Goal: Task Accomplishment & Management: Use online tool/utility

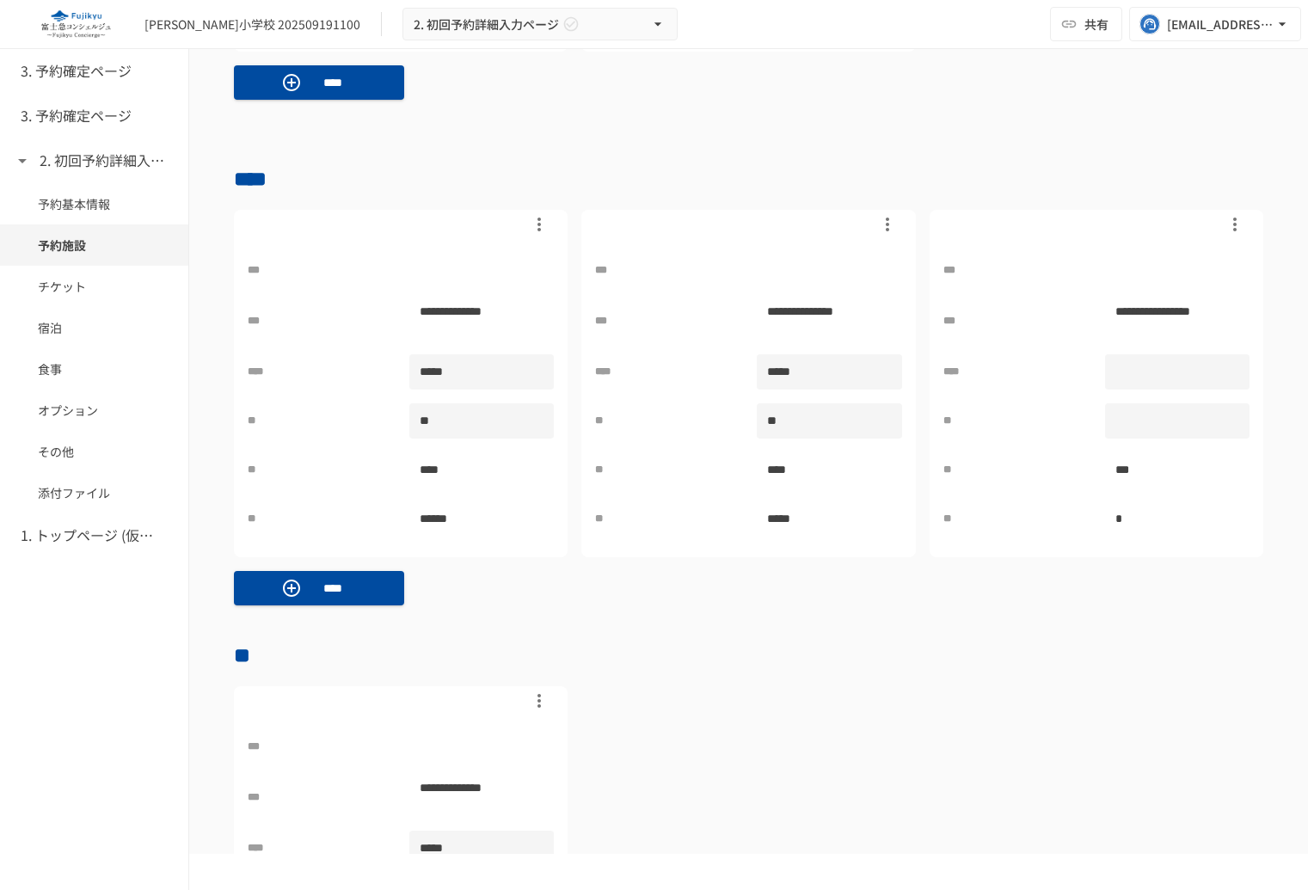
scroll to position [1059, 0]
click at [229, 222] on div at bounding box center [226, 219] width 14 height 14
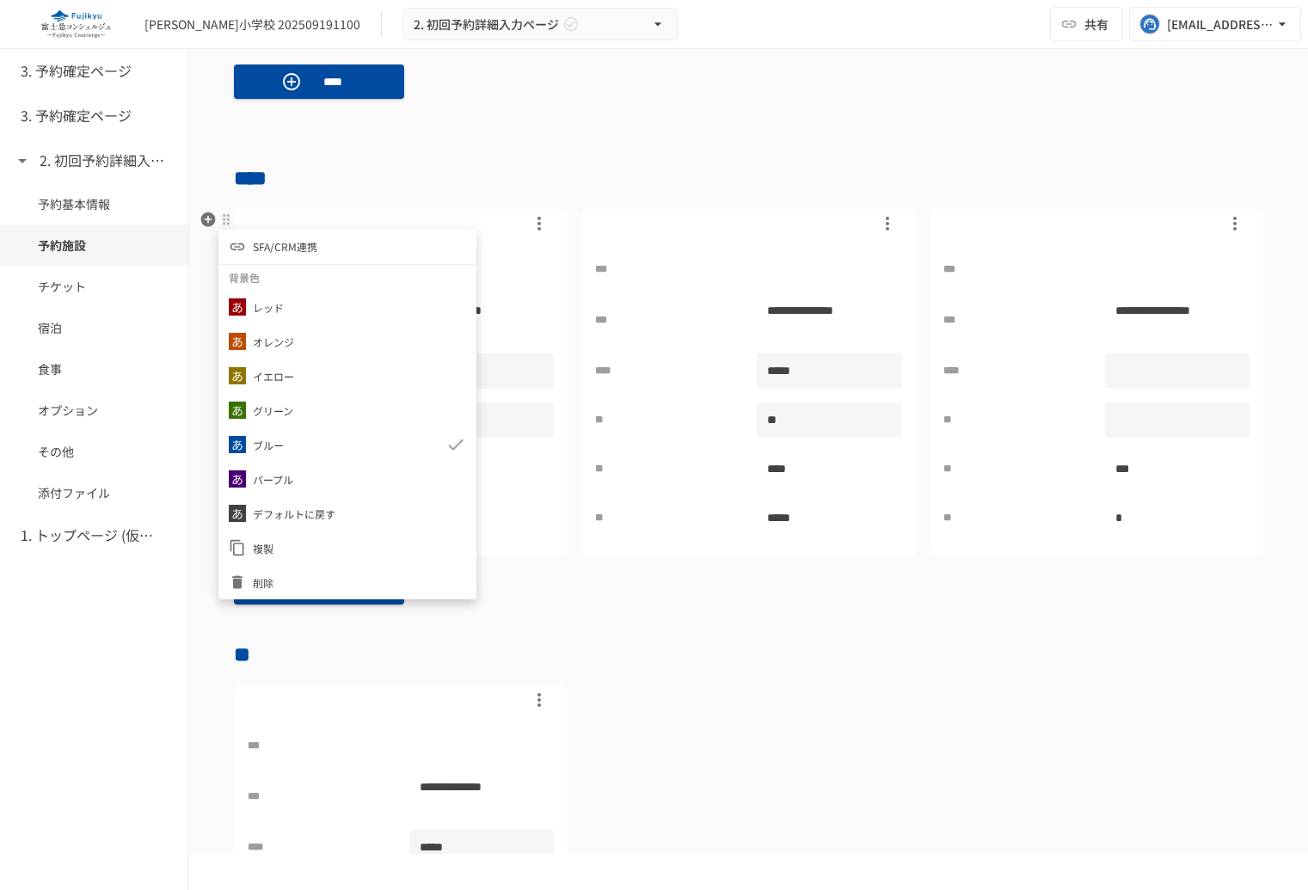
click at [341, 250] on li "SFA/CRM連携" at bounding box center [347, 247] width 258 height 34
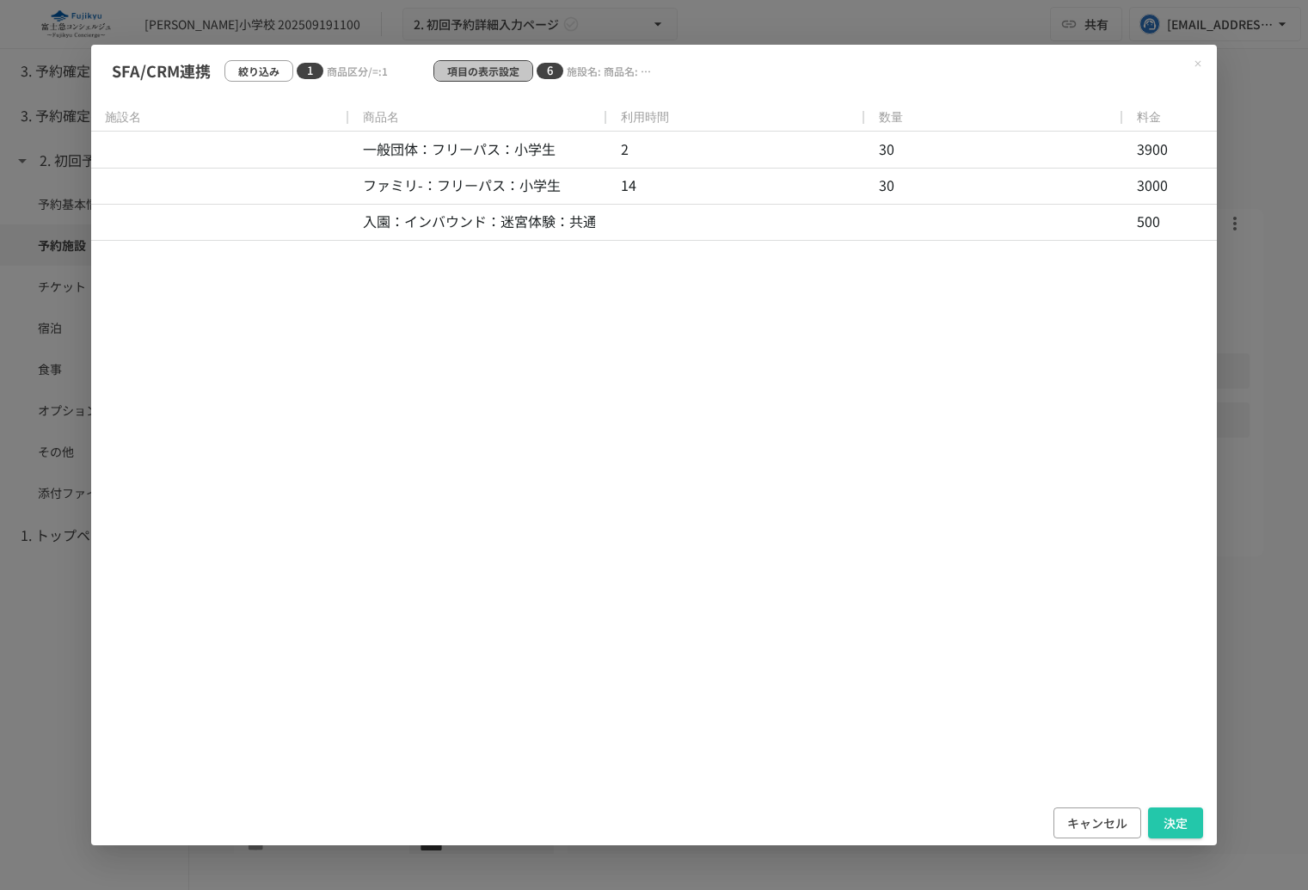
click at [462, 71] on p "項目の表示設定" at bounding box center [483, 71] width 72 height 16
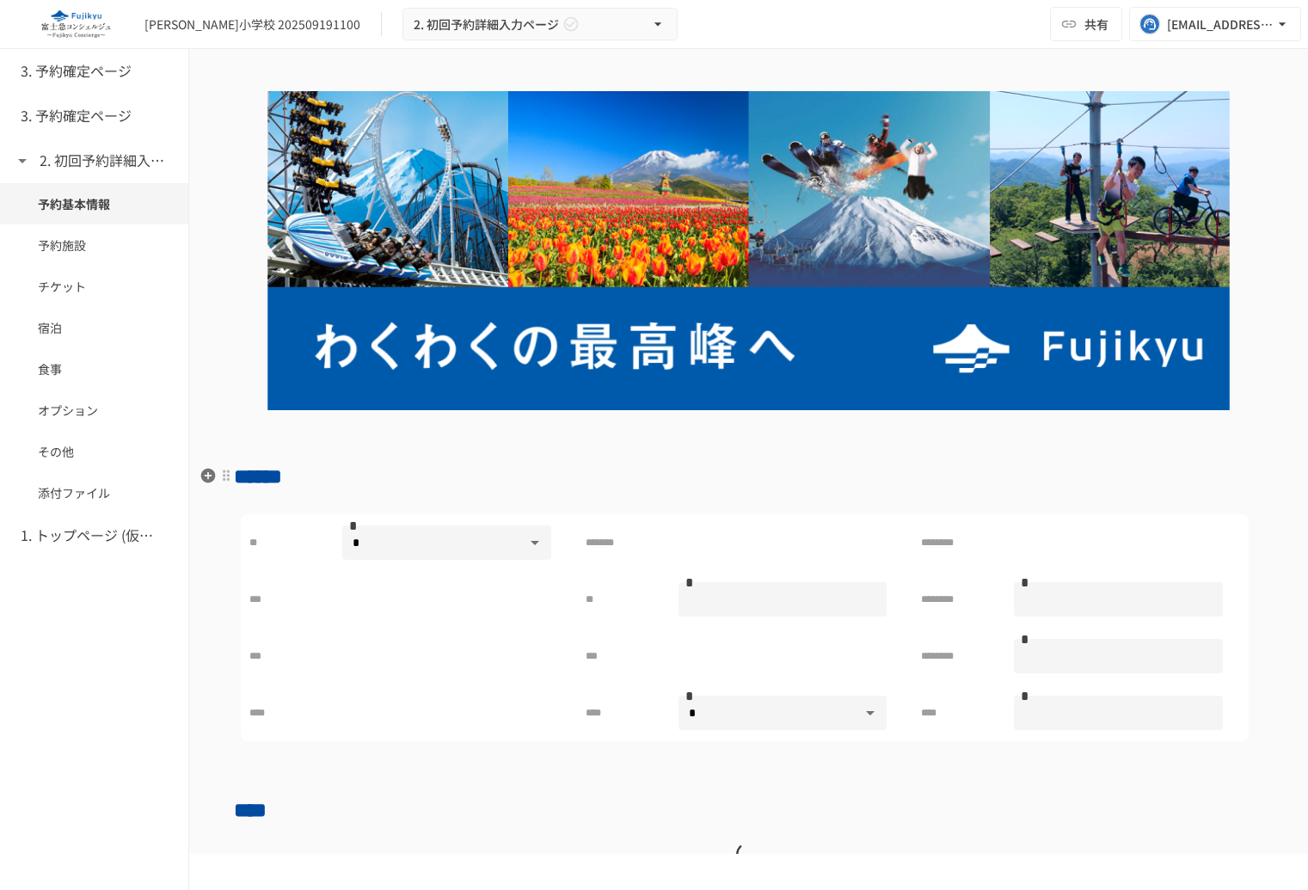
type input "*"
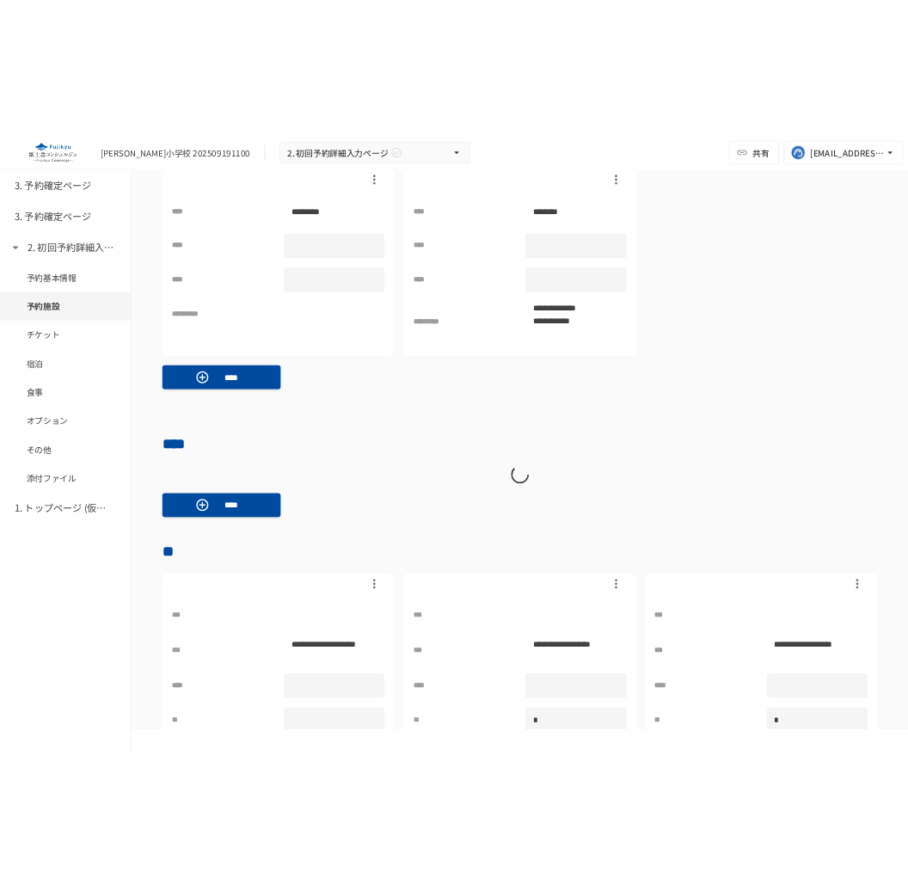
scroll to position [1062, 0]
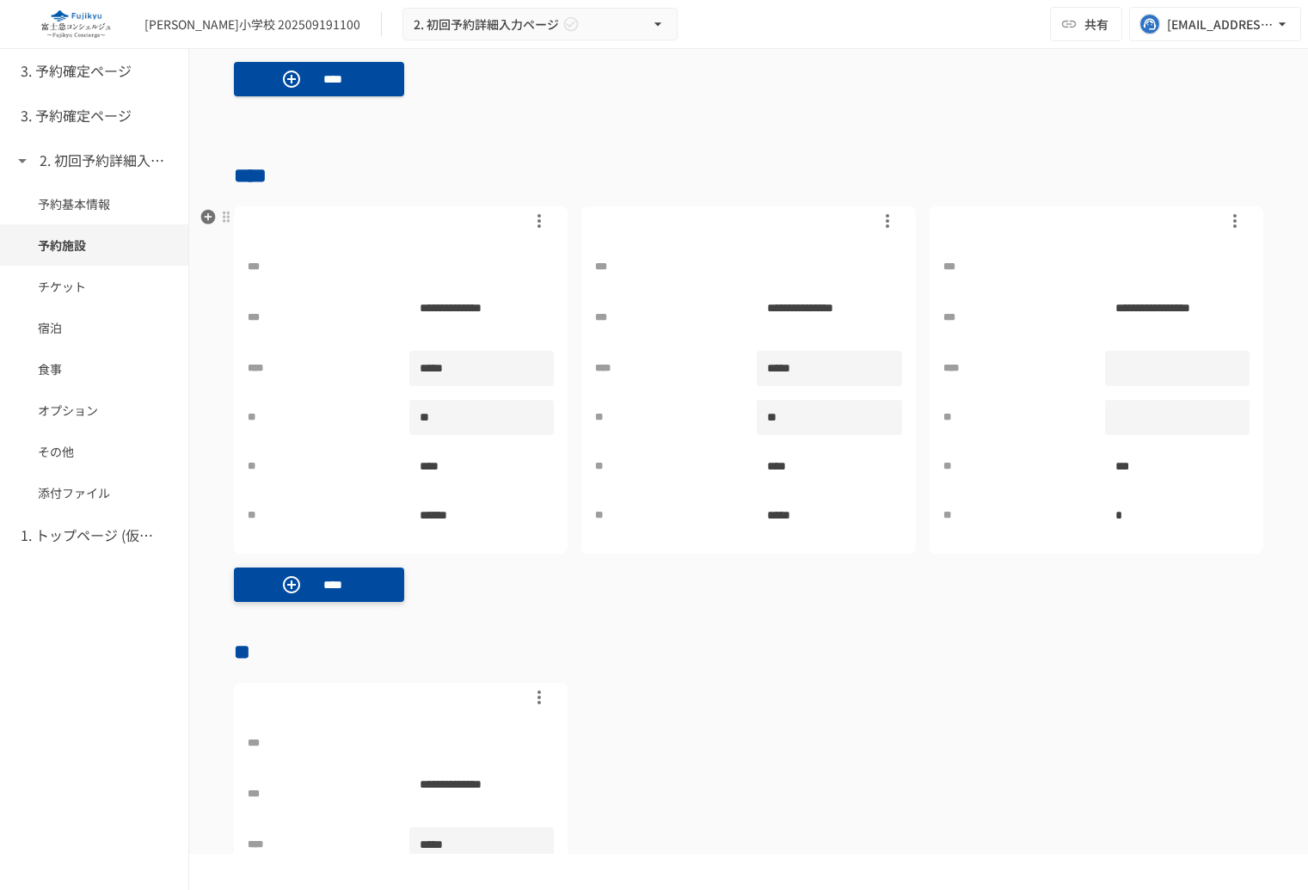
click at [330, 586] on p "****" at bounding box center [333, 584] width 48 height 19
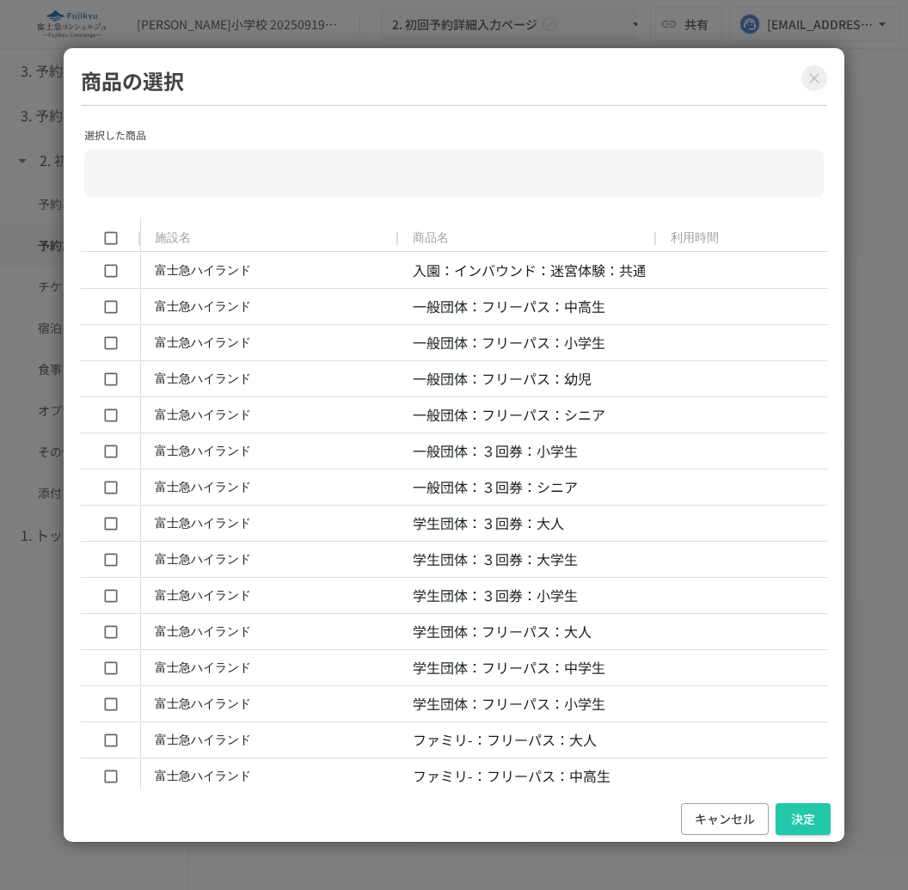
scroll to position [1110, 0]
click at [687, 813] on button "キャンセル" at bounding box center [725, 819] width 88 height 32
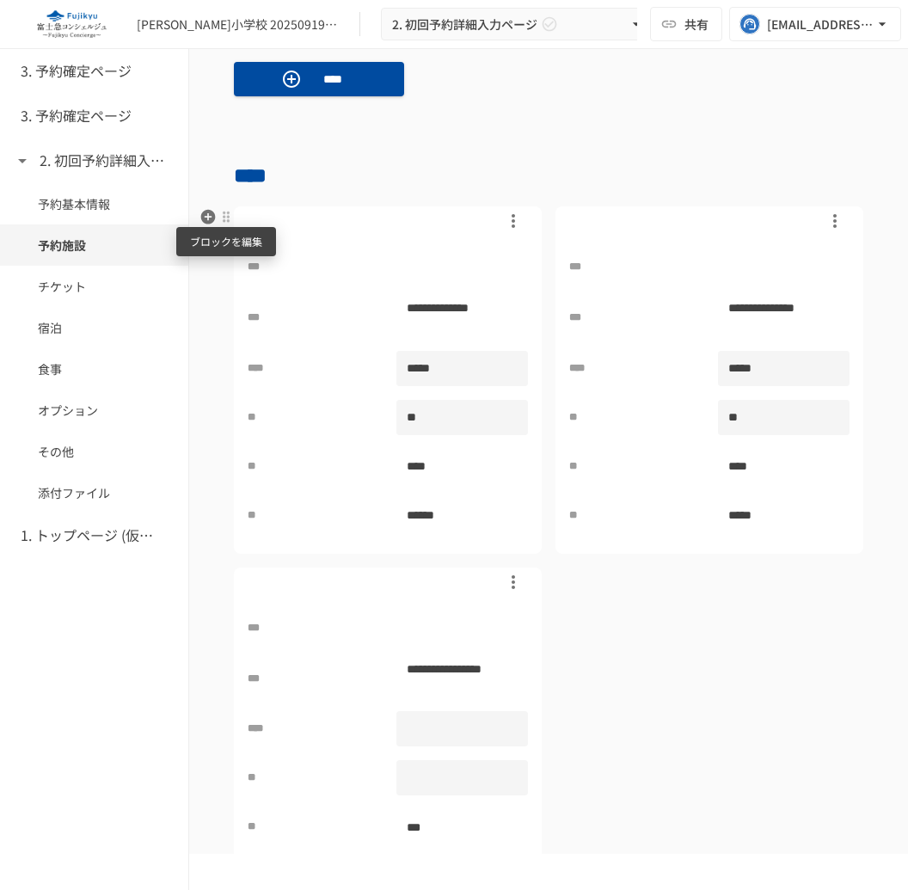
click at [224, 216] on div at bounding box center [226, 217] width 14 height 14
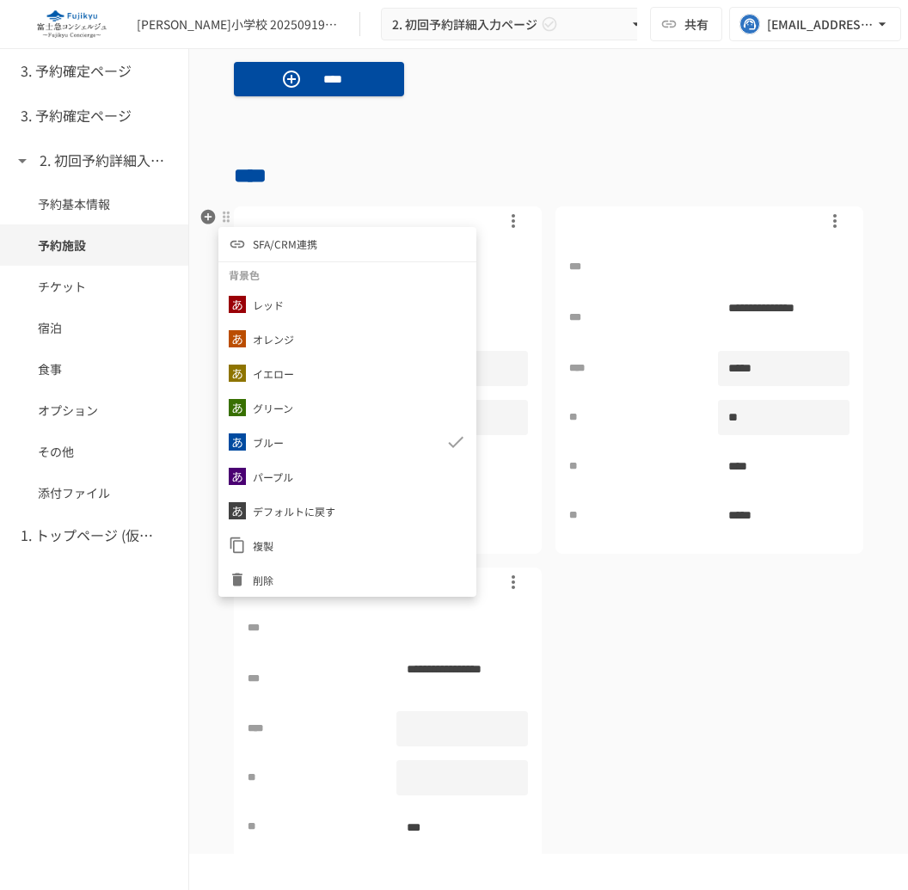
click at [301, 246] on span "SFA/CRM連携" at bounding box center [285, 244] width 64 height 16
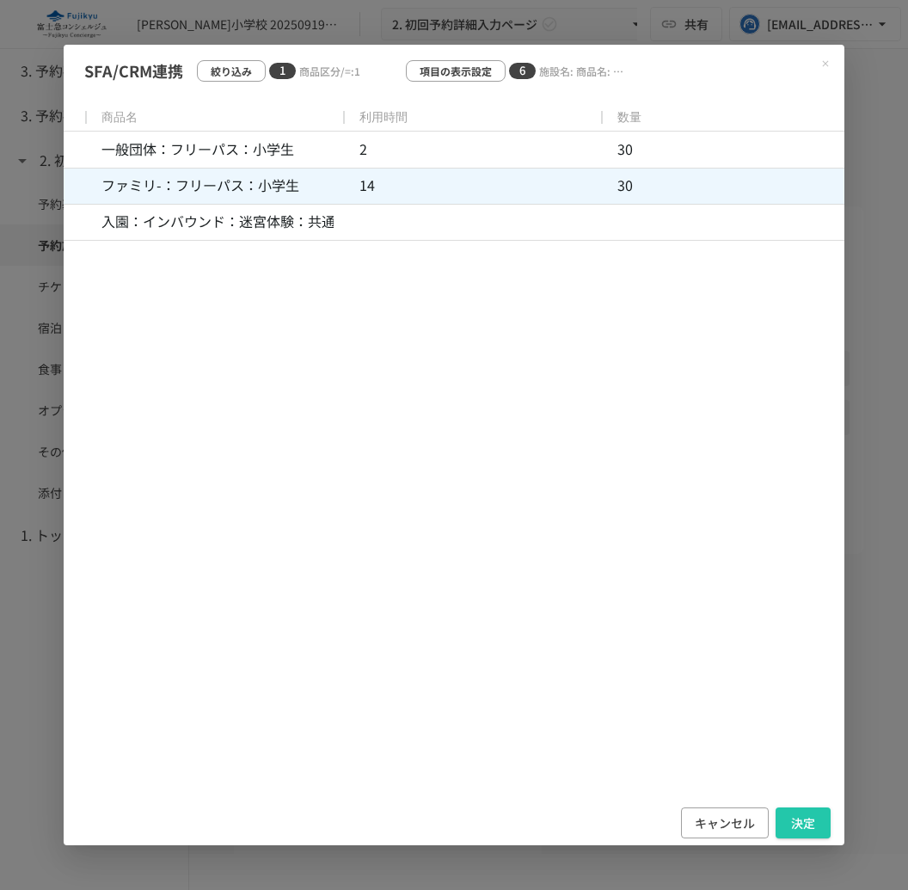
scroll to position [0, 0]
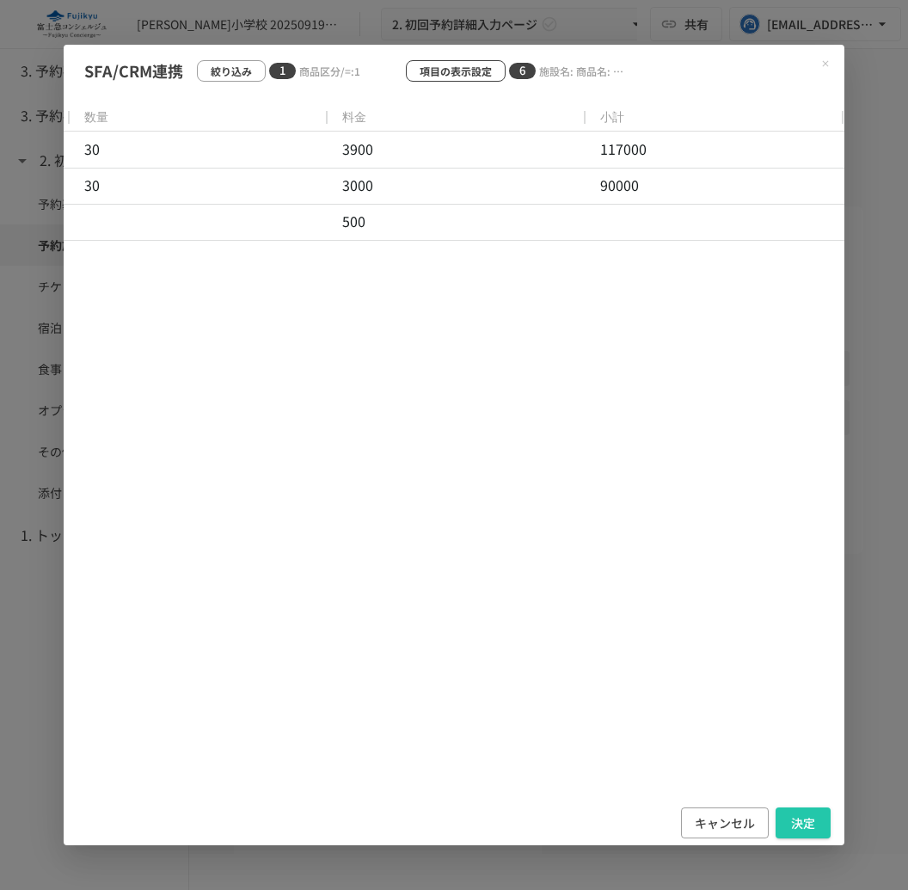
click at [452, 68] on p "項目の表示設定" at bounding box center [456, 71] width 72 height 16
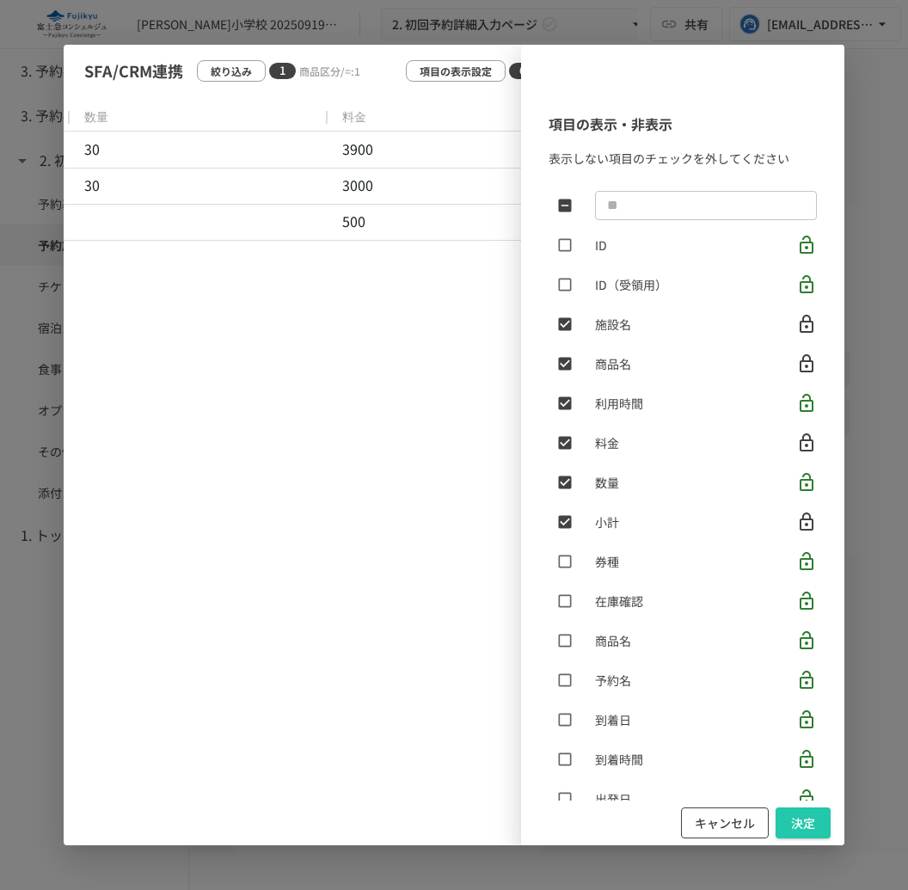
click at [737, 822] on button "キャンセル" at bounding box center [725, 823] width 88 height 32
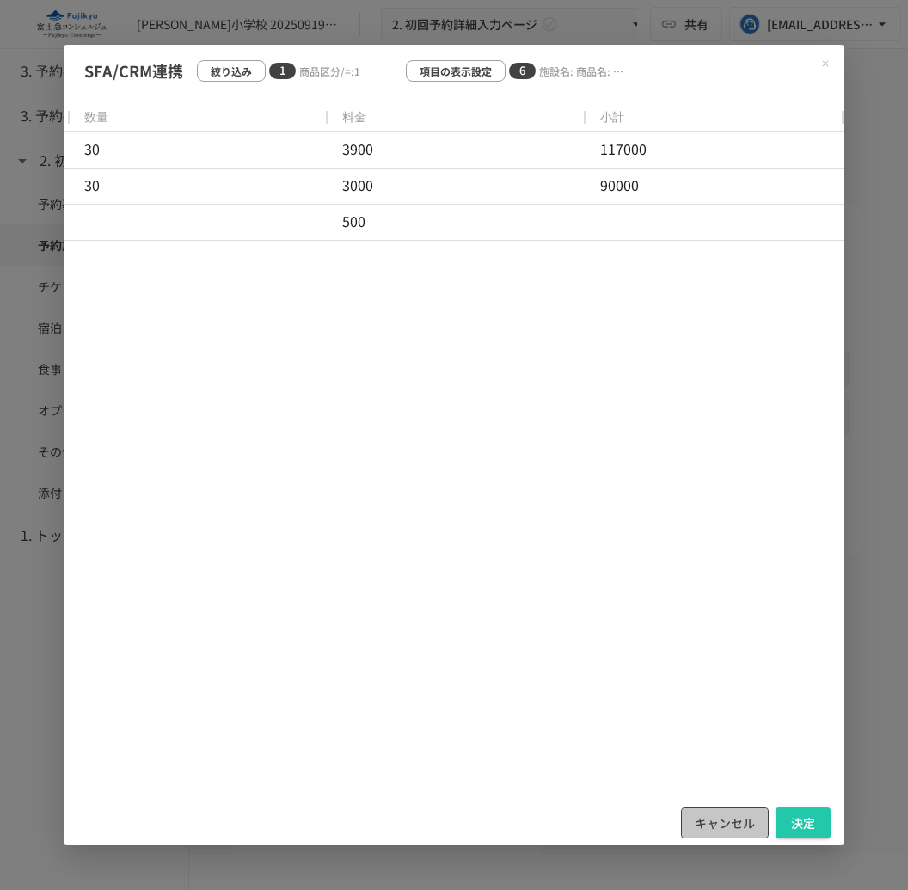
click at [716, 822] on button "キャンセル" at bounding box center [725, 823] width 88 height 32
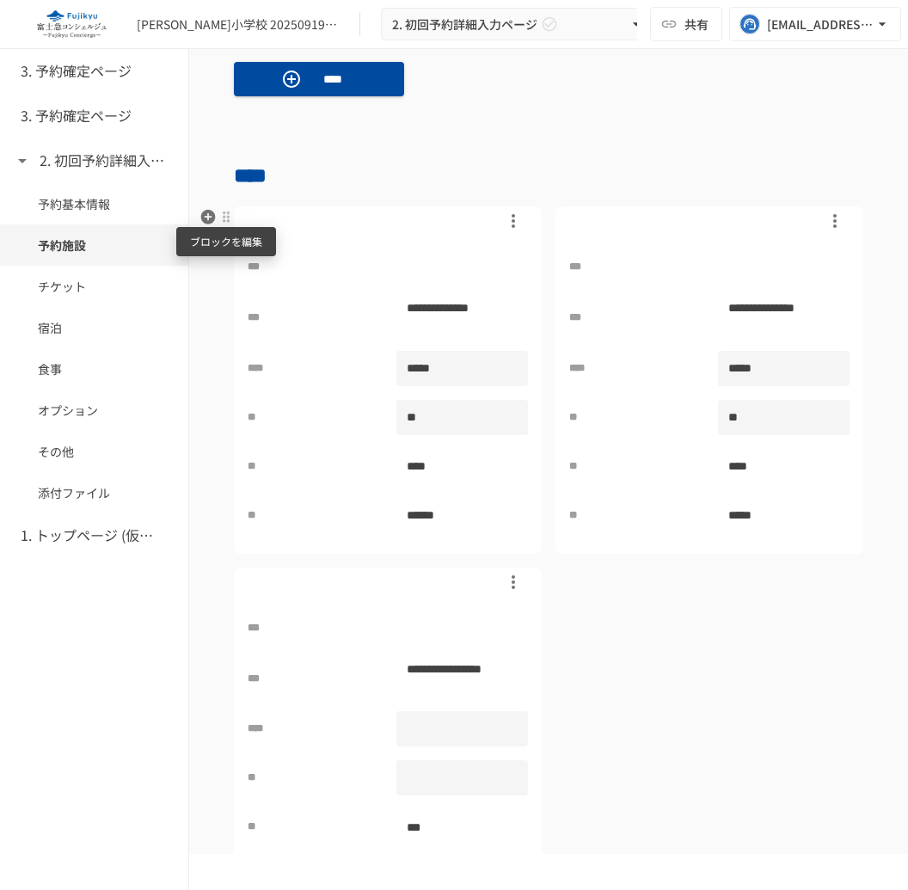
click at [230, 218] on div at bounding box center [226, 217] width 14 height 14
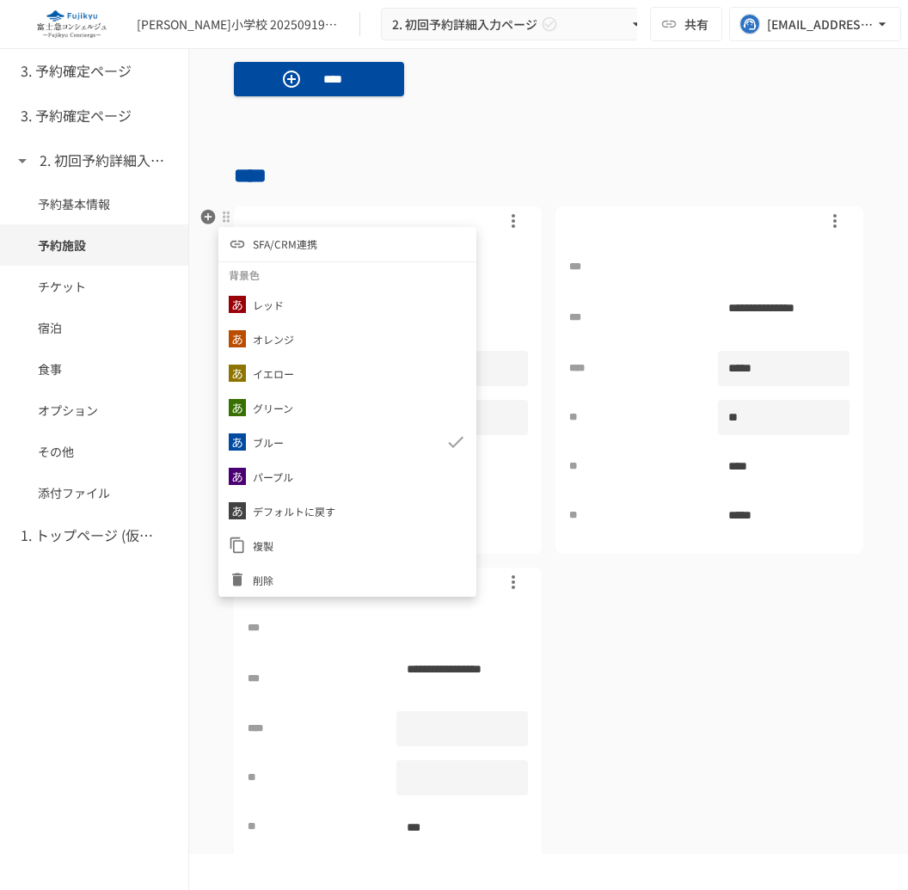
click at [287, 245] on span "SFA/CRM連携" at bounding box center [285, 244] width 64 height 16
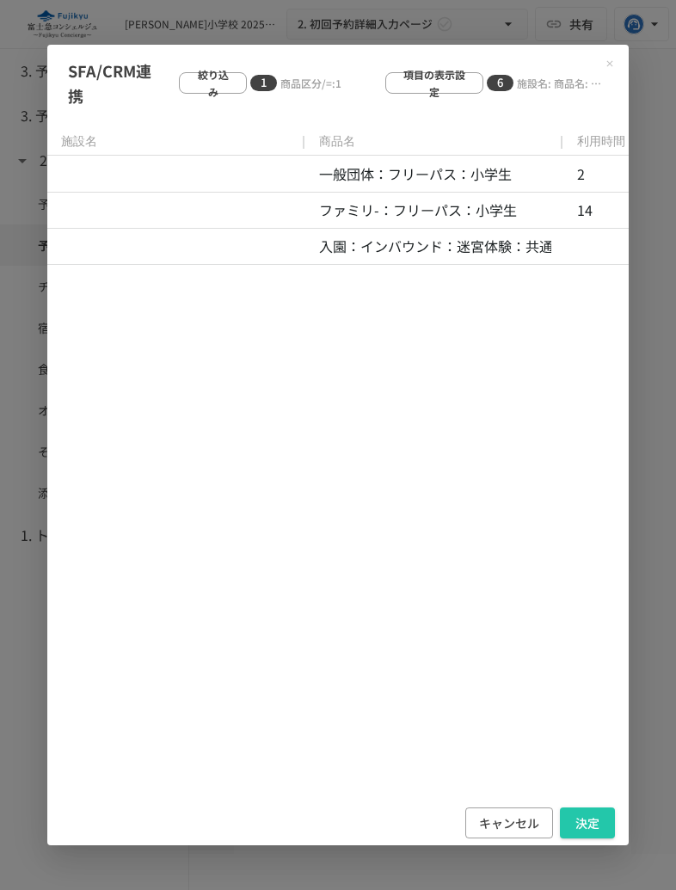
click at [468, 504] on div "一般団体：フリーパス：小学生 2 30 3900 117000 ファミリ-：フリーパス：小学生 14 30 3000 90000 入園：インバウンド：迷宮体験…" at bounding box center [337, 491] width 581 height 669
click at [487, 819] on button "キャンセル" at bounding box center [509, 823] width 88 height 32
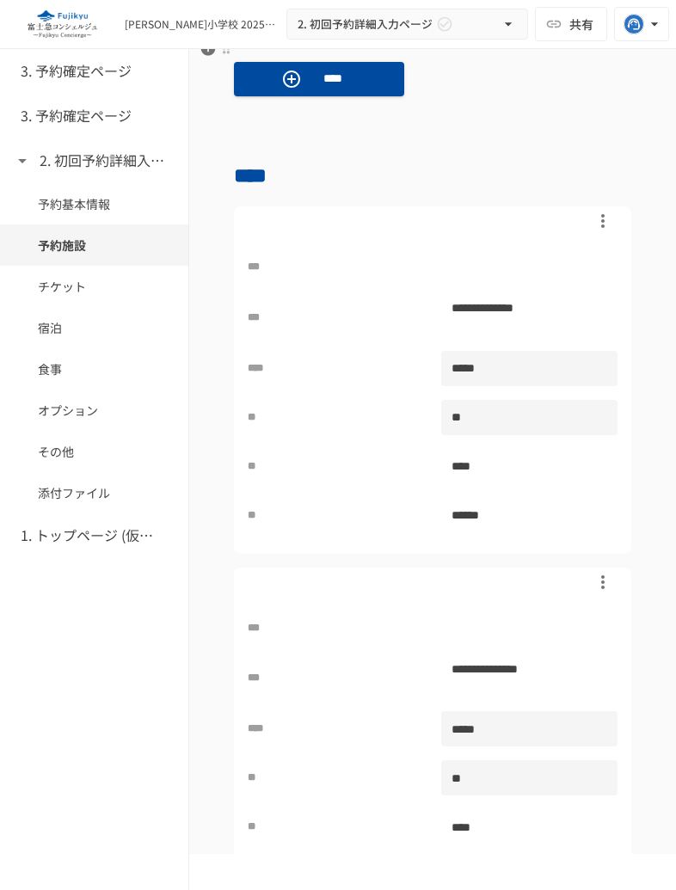
click at [248, 218] on div at bounding box center [433, 220] width 370 height 29
click at [224, 216] on div at bounding box center [226, 217] width 14 height 14
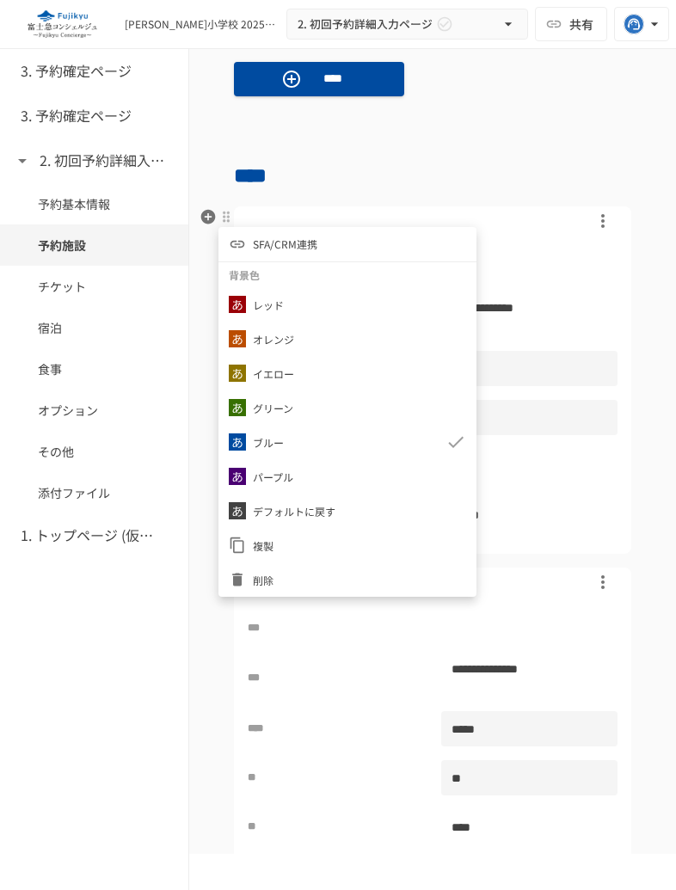
click at [426, 155] on div at bounding box center [338, 445] width 676 height 890
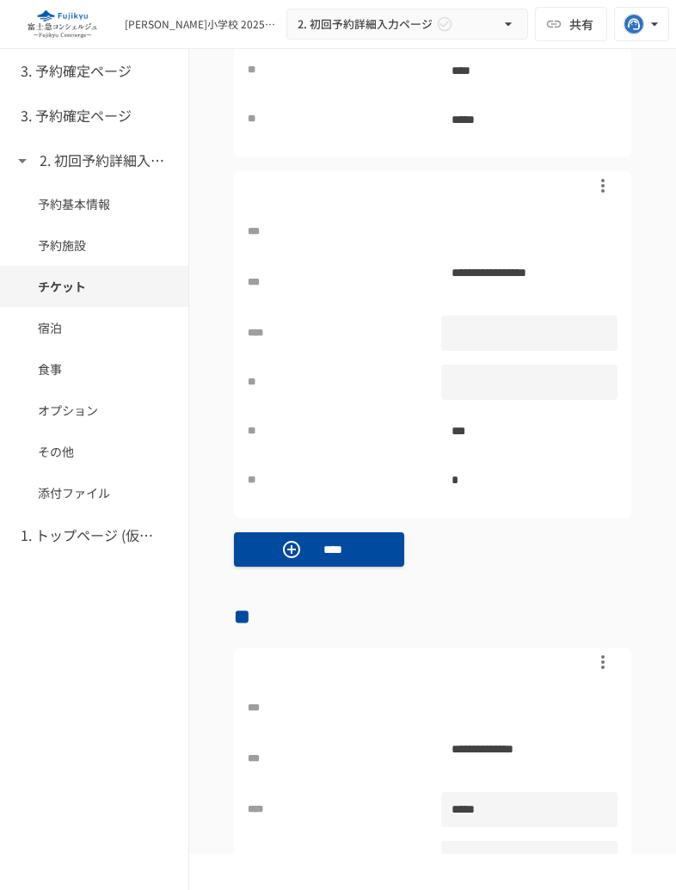
scroll to position [2056, 0]
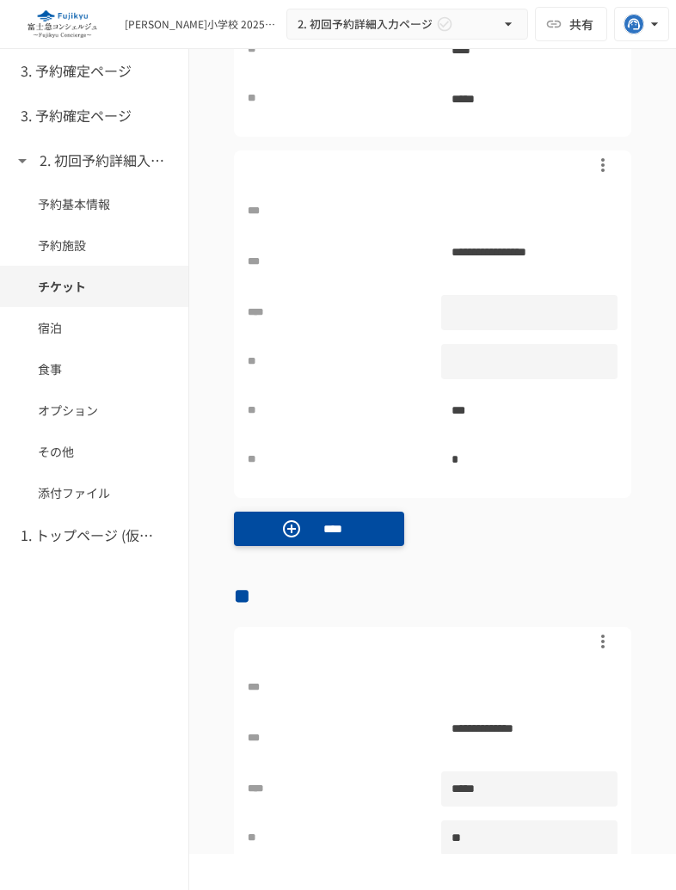
click at [320, 527] on p "****" at bounding box center [333, 528] width 48 height 19
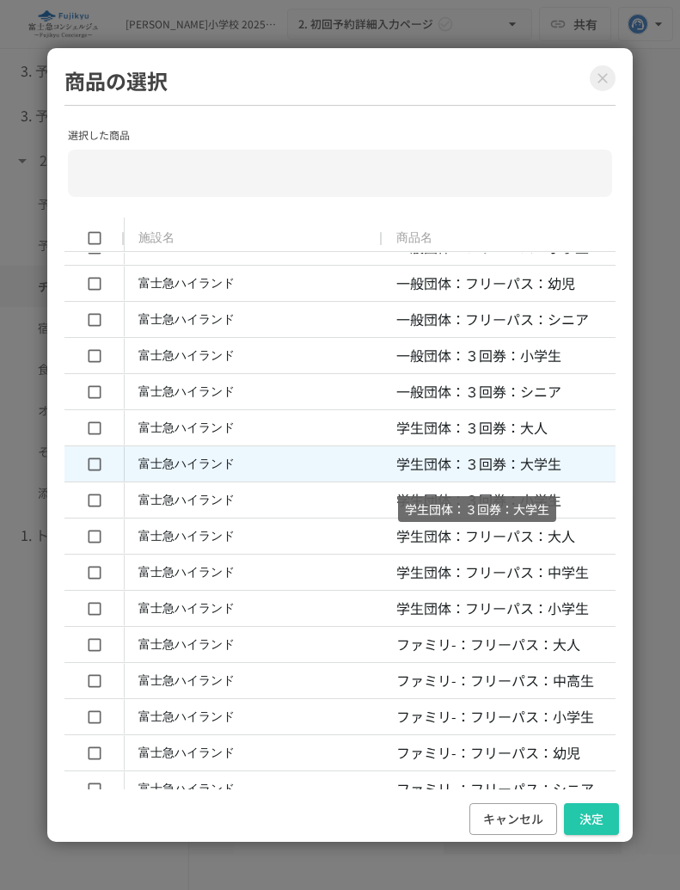
scroll to position [87, 0]
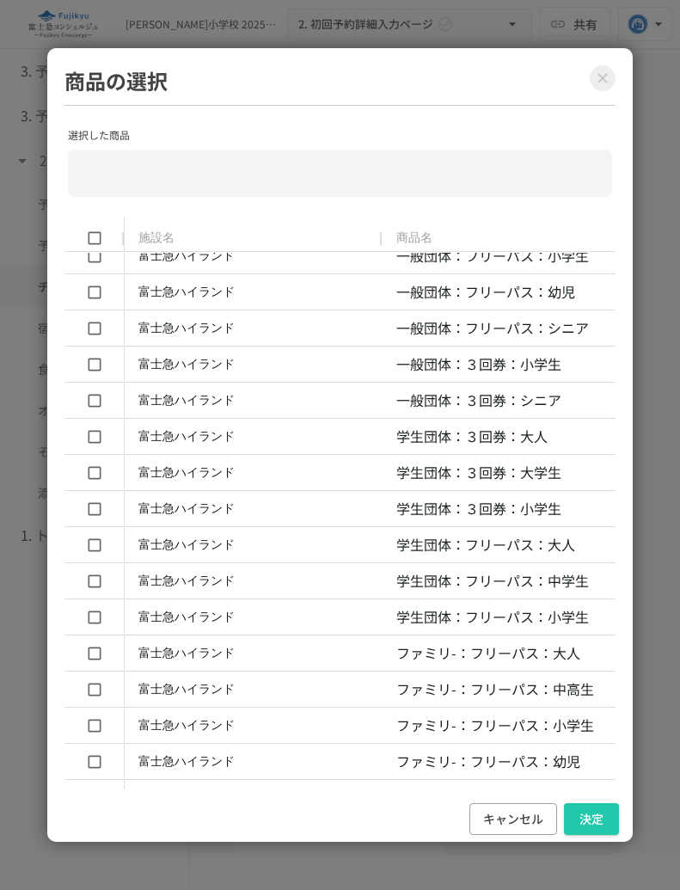
click at [604, 76] on icon "Close modal" at bounding box center [603, 78] width 10 height 10
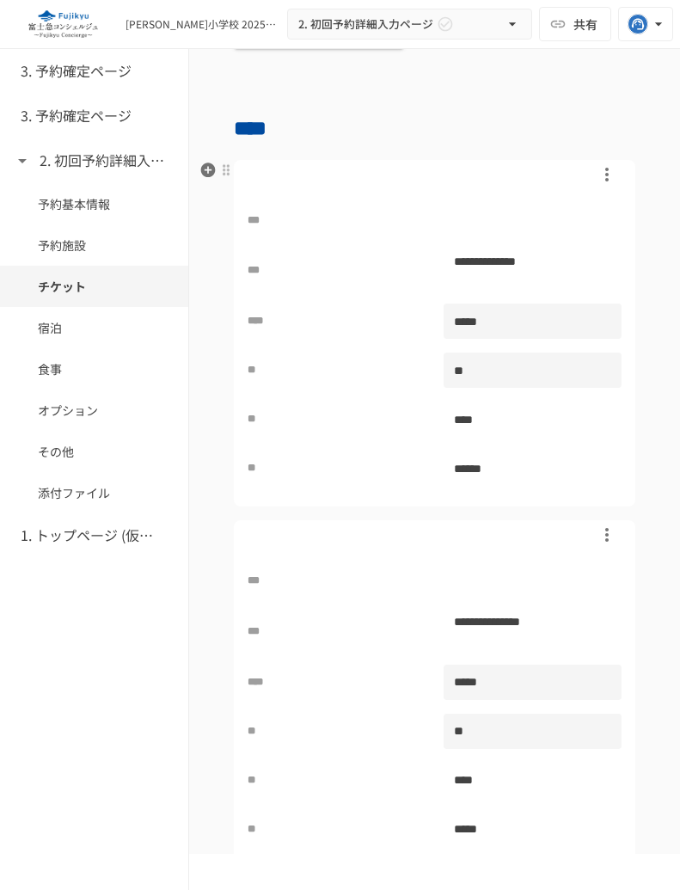
scroll to position [1322, 0]
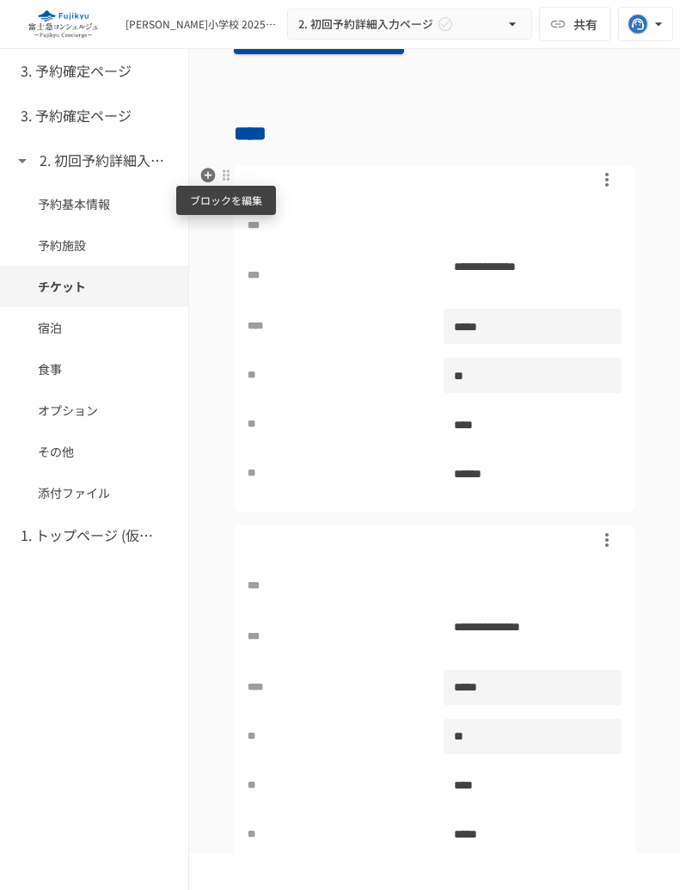
click at [228, 169] on div at bounding box center [226, 176] width 14 height 14
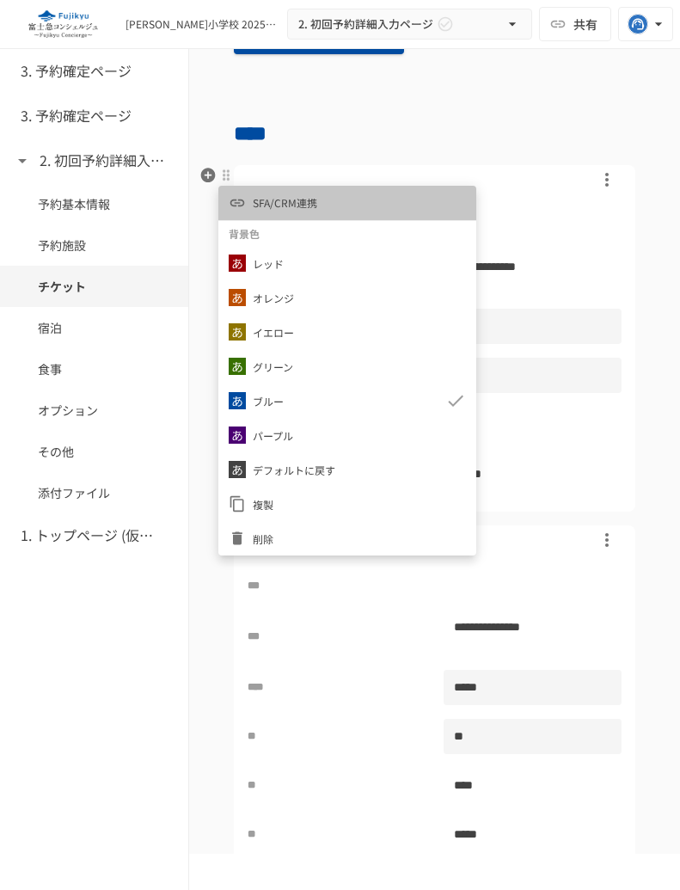
click at [279, 199] on span "SFA/CRM連携" at bounding box center [285, 202] width 64 height 16
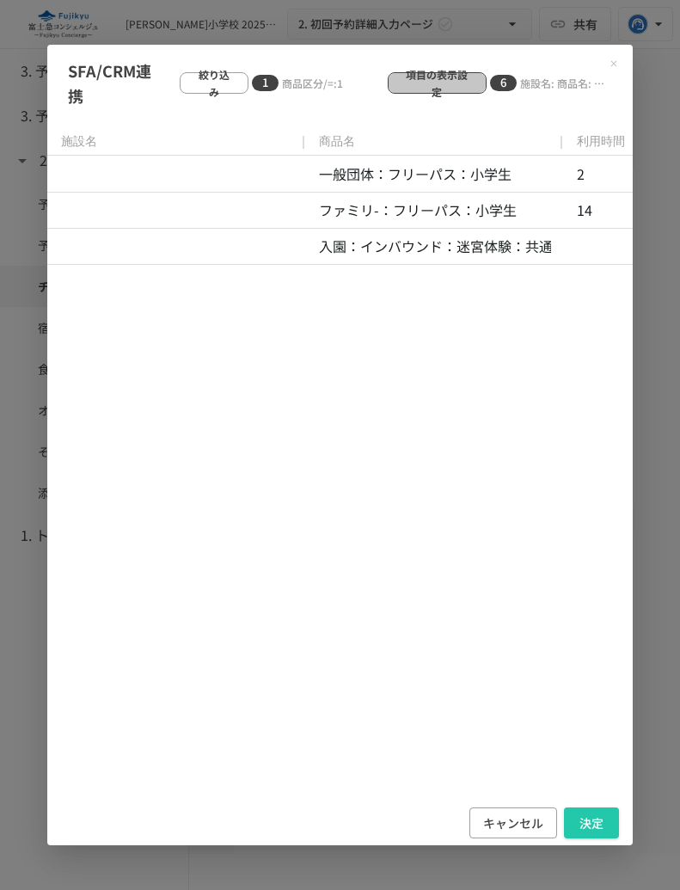
click at [444, 85] on p "項目の表示設定" at bounding box center [437, 82] width 71 height 33
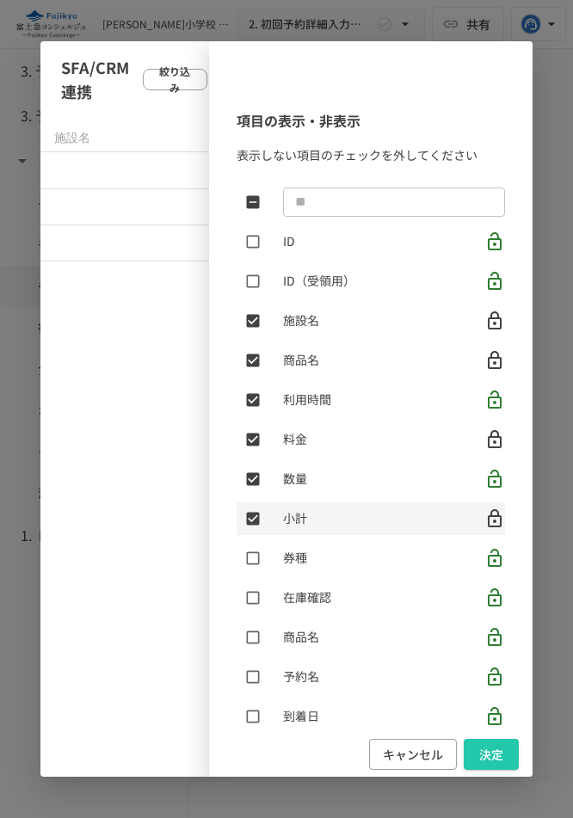
scroll to position [1307, 0]
click at [423, 741] on button "キャンセル" at bounding box center [413, 755] width 88 height 32
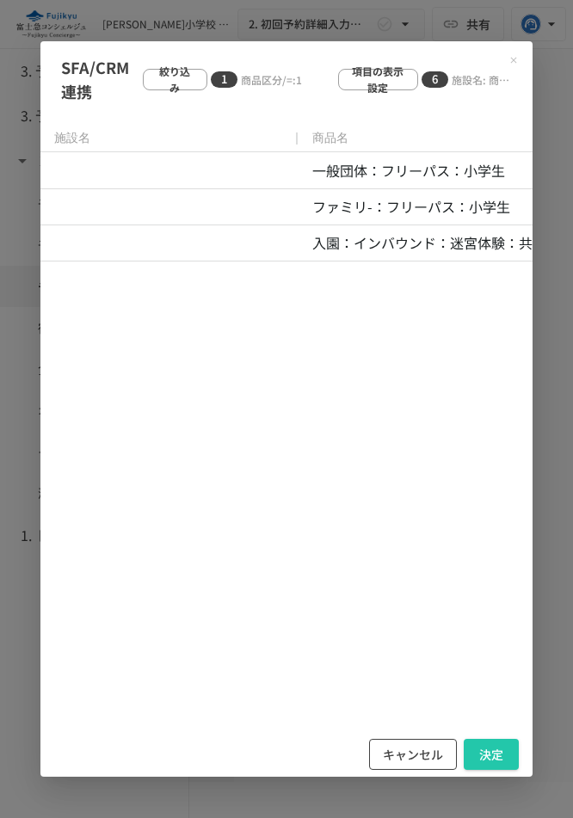
click at [417, 749] on button "キャンセル" at bounding box center [413, 755] width 88 height 32
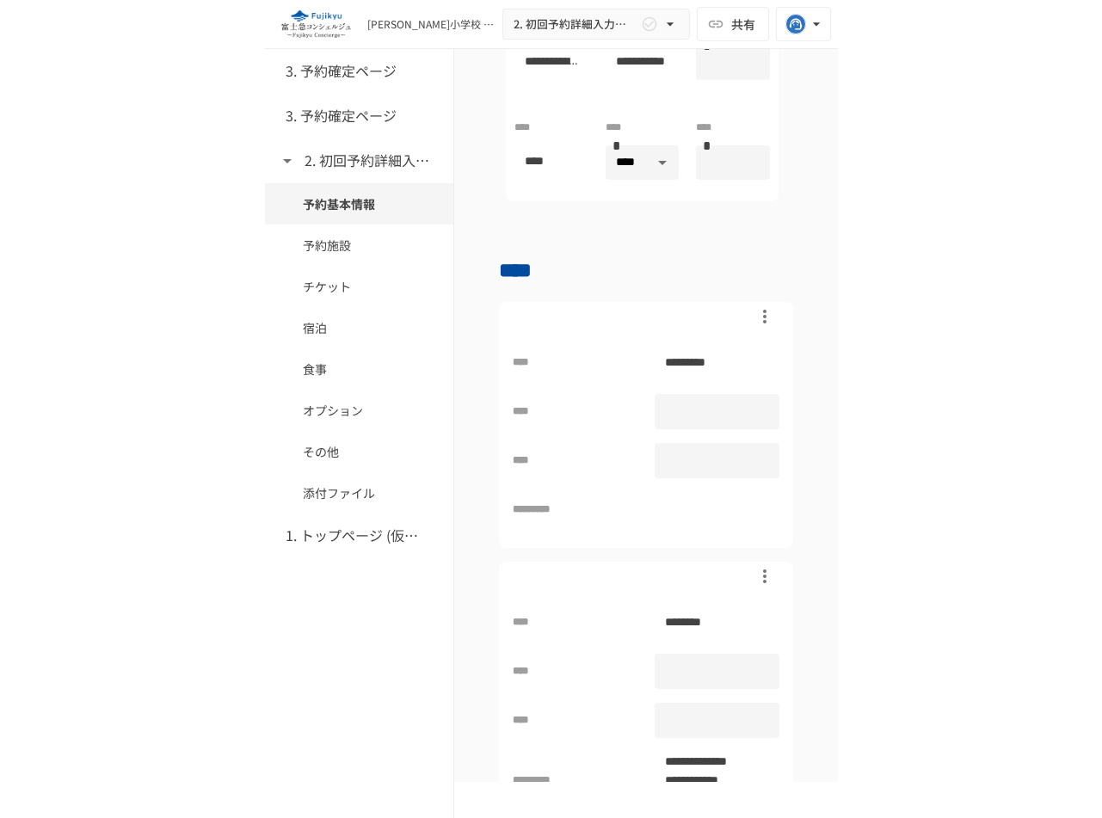
scroll to position [463, 0]
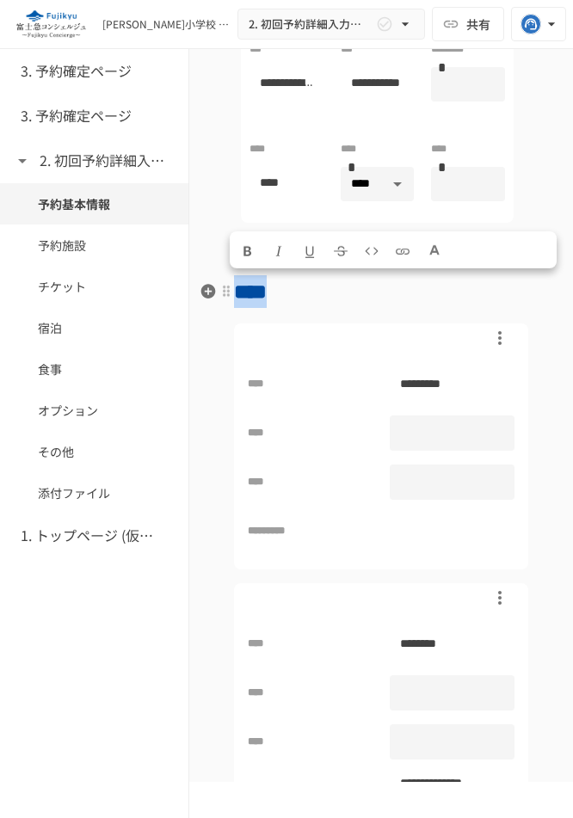
drag, startPoint x: 317, startPoint y: 297, endPoint x: 244, endPoint y: 299, distance: 73.1
click at [243, 299] on h2 "****" at bounding box center [381, 291] width 294 height 34
copy span "****"
click at [71, 661] on div "3. 予約確定ページ 3. 予約確定ページ 2. 初回予約詳細入力ページ 予約基本情報 予約施設 チケット 宿泊 食事 オプション その他 添付ファイル 1.…" at bounding box center [94, 433] width 189 height 769
drag, startPoint x: 365, startPoint y: 304, endPoint x: 239, endPoint y: 304, distance: 125.5
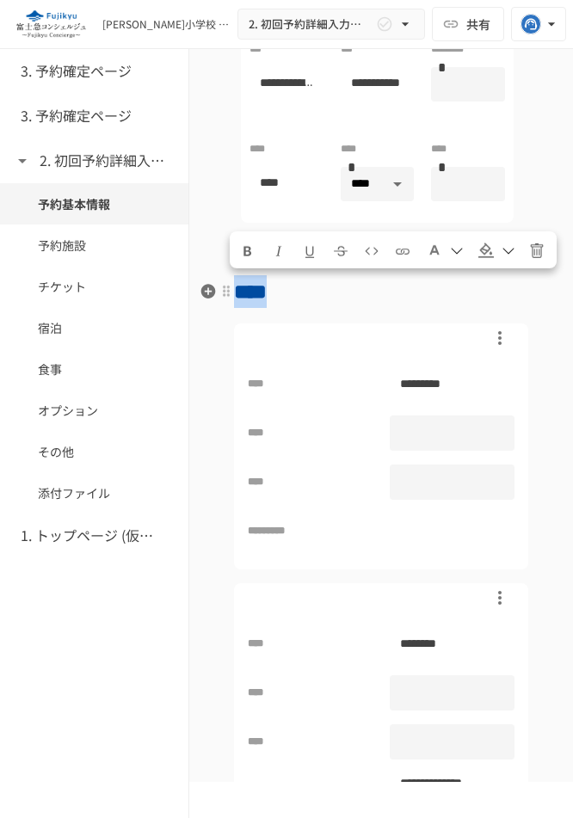
click at [239, 304] on h2 "****" at bounding box center [381, 291] width 294 height 34
